Goal: Task Accomplishment & Management: Manage account settings

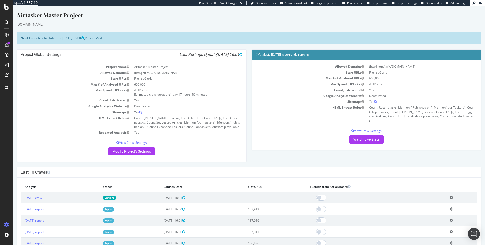
click at [198, 17] on div "Airtasker Master Project" at bounding box center [249, 16] width 465 height 11
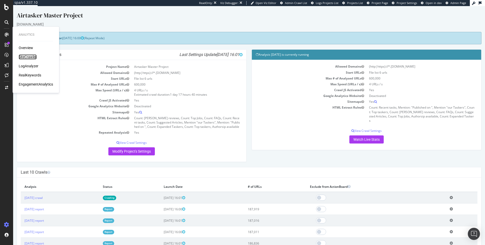
click at [32, 56] on div "SiteCrawler" at bounding box center [28, 56] width 18 height 5
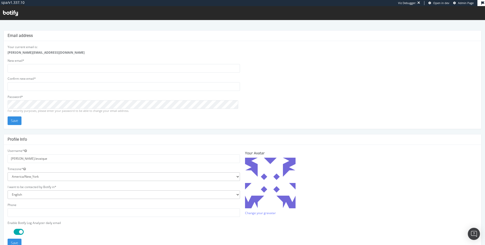
scroll to position [94, 0]
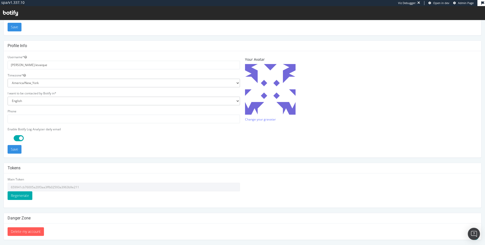
type input "[PERSON_NAME]-guest"
click at [66, 187] on input "659941cb76005a20f3aa3ffb02593a3963b9e211" at bounding box center [124, 187] width 233 height 9
